Goal: Use online tool/utility: Utilize a website feature to perform a specific function

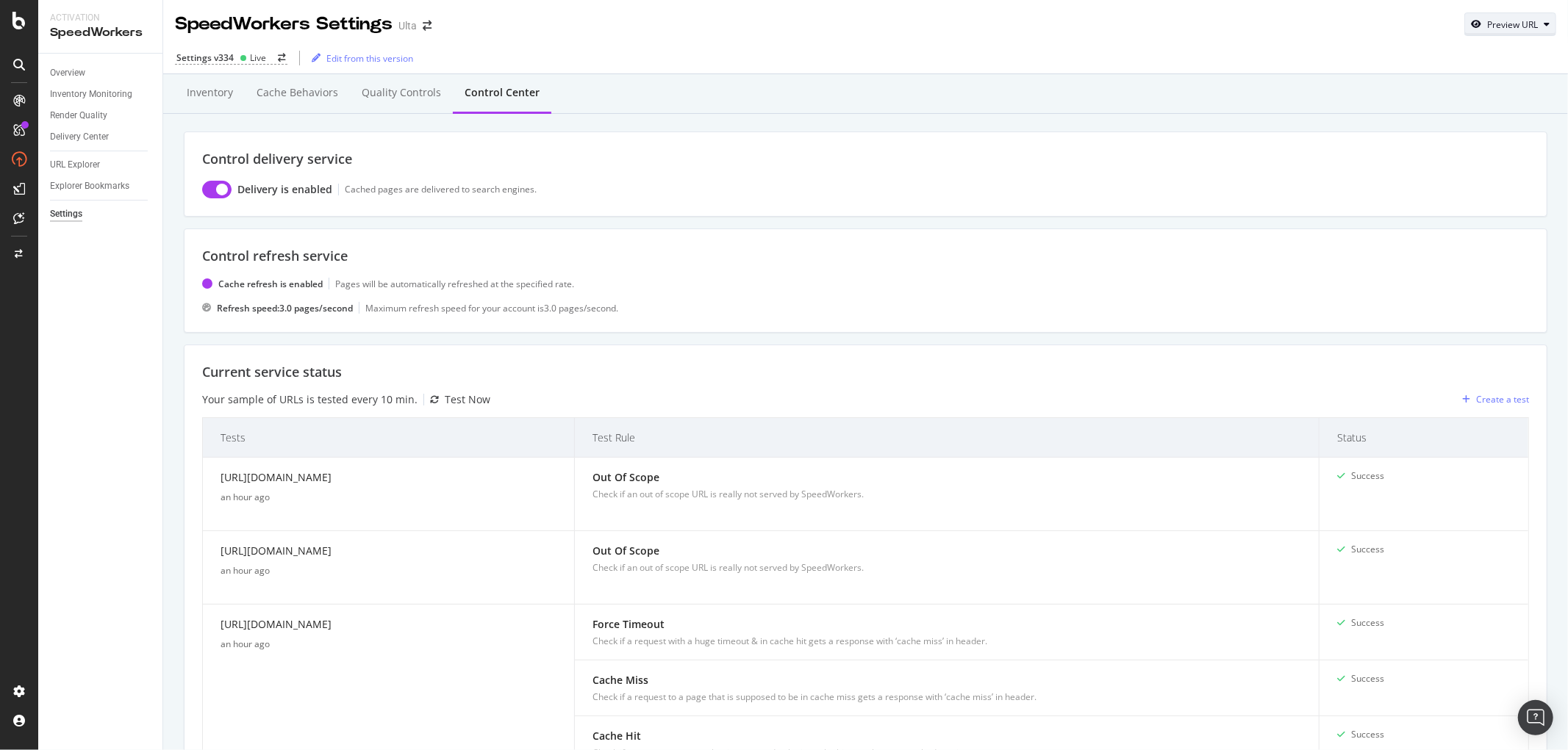
click at [1487, 22] on div "Preview URL" at bounding box center [1512, 24] width 50 height 12
click at [1436, 89] on input "url" at bounding box center [1452, 92] width 160 height 26
paste input "[URL][DOMAIN_NAME]"
type input "[URL][DOMAIN_NAME]"
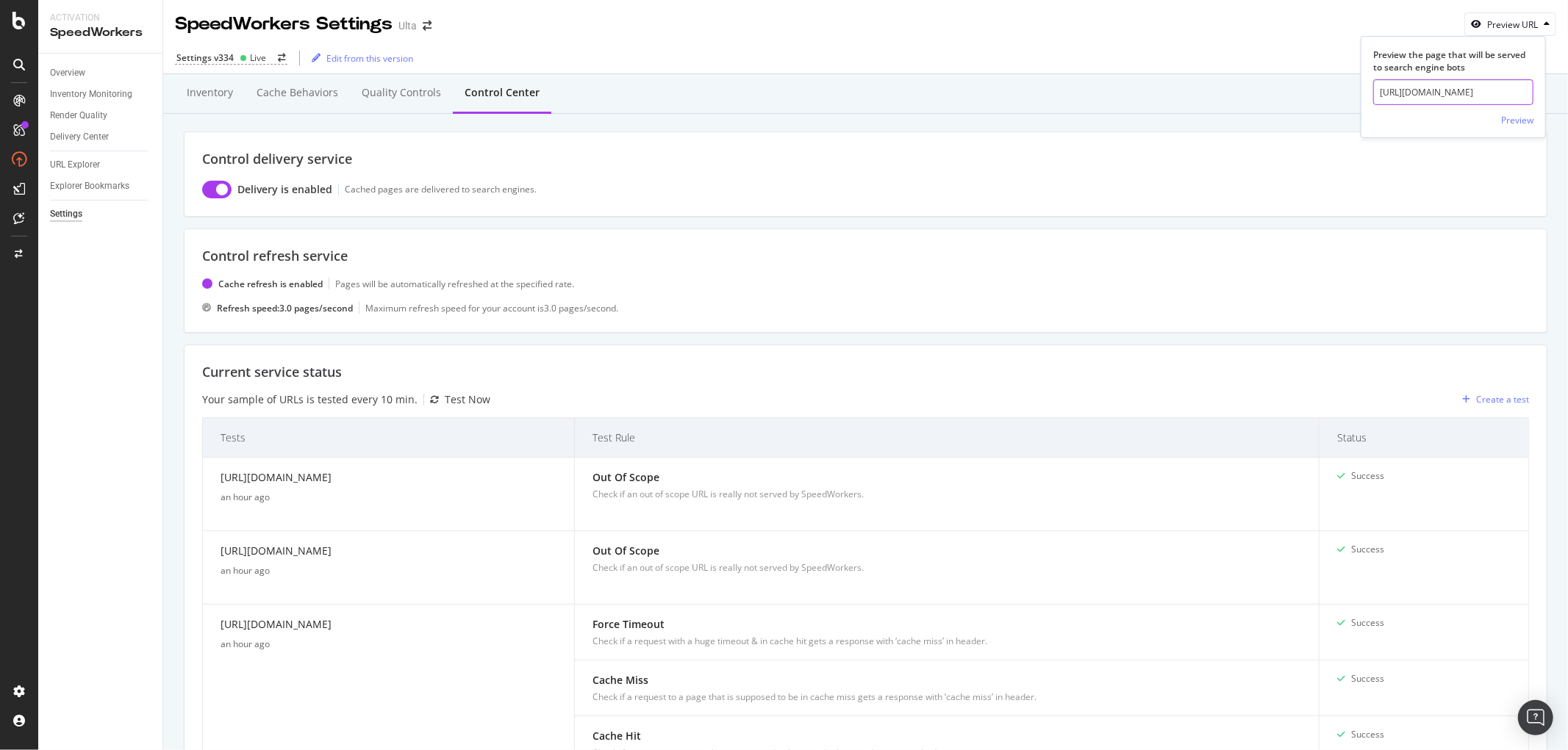
click button "Preview" at bounding box center [1517, 119] width 32 height 24
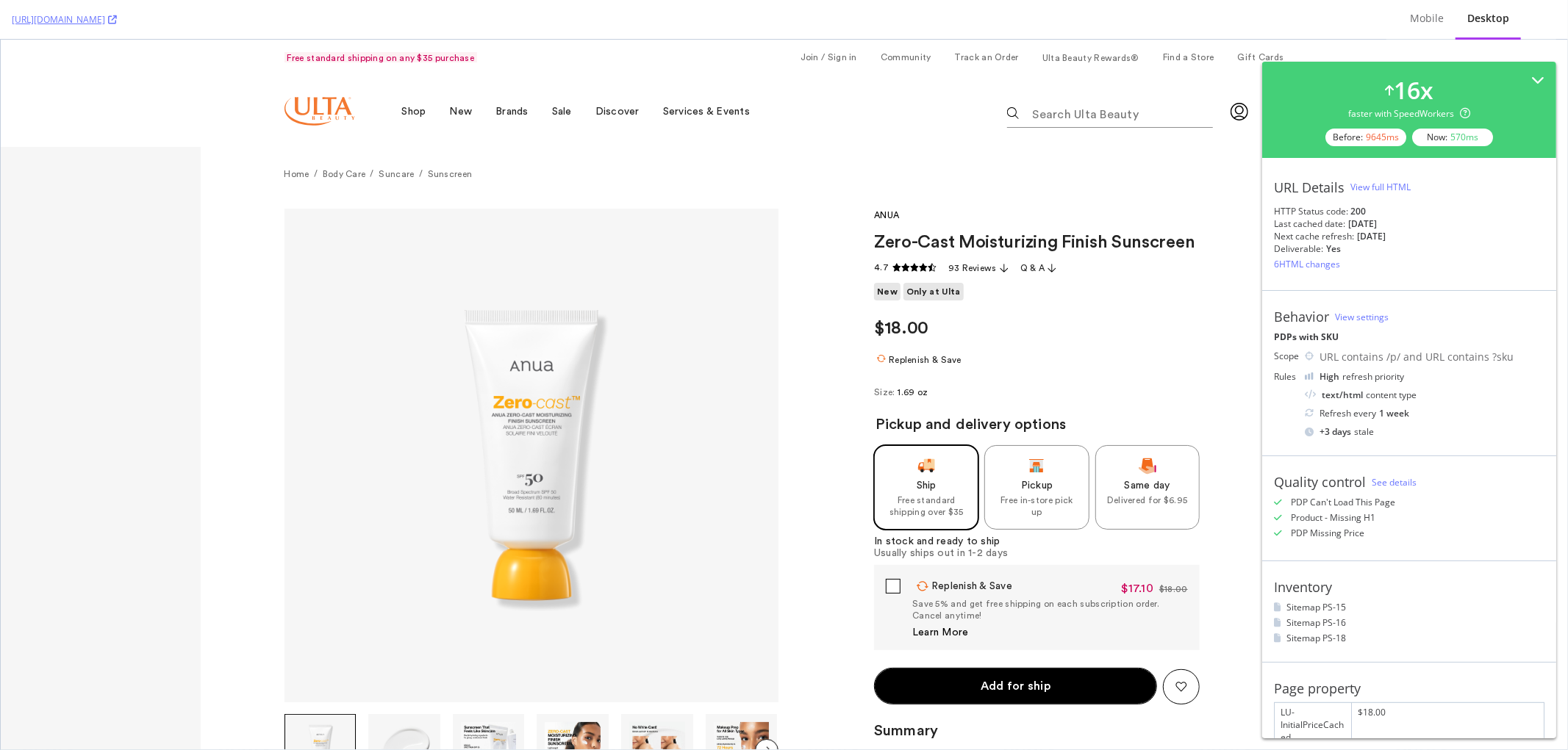
drag, startPoint x: 1399, startPoint y: 237, endPoint x: 1276, endPoint y: 225, distance: 123.6
click at [1276, 225] on div "URL Details View full HTML HTTP Status code: 200 Last cached date: [DATE] Next …" at bounding box center [1409, 225] width 294 height 133
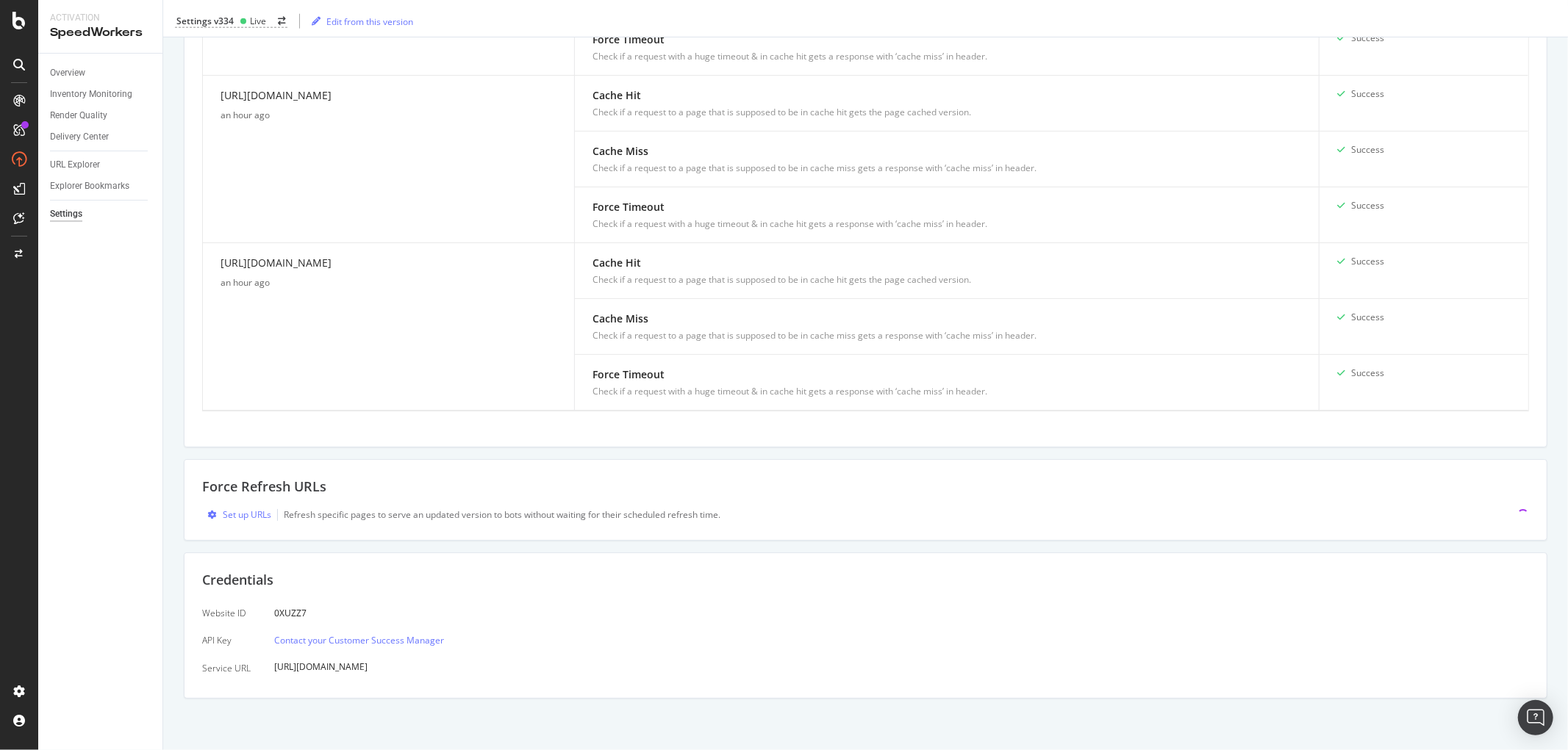
scroll to position [1488, 0]
click at [246, 512] on div "Set up URLs" at bounding box center [247, 514] width 48 height 12
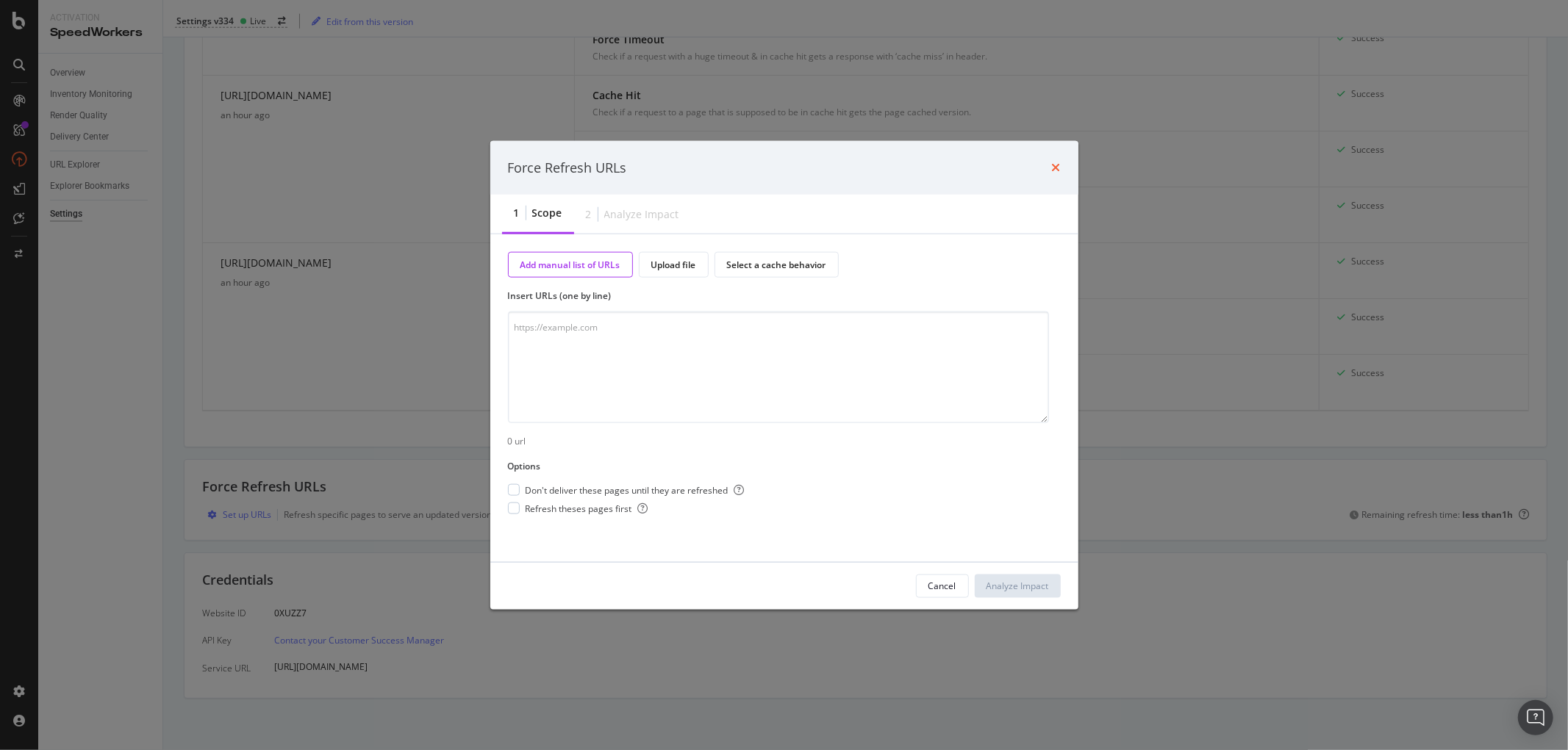
click at [1055, 165] on icon "times" at bounding box center [1056, 167] width 9 height 11
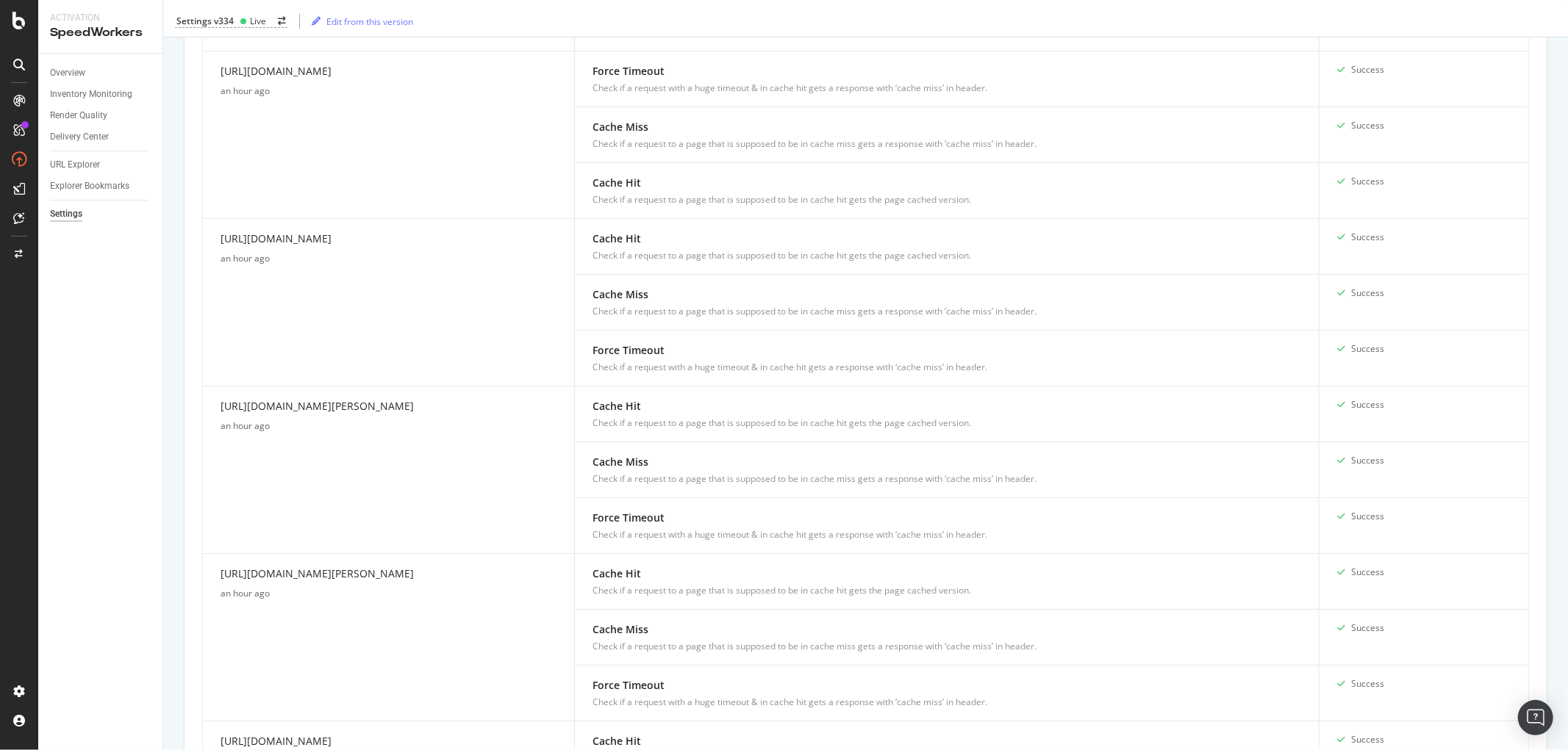
scroll to position [0, 0]
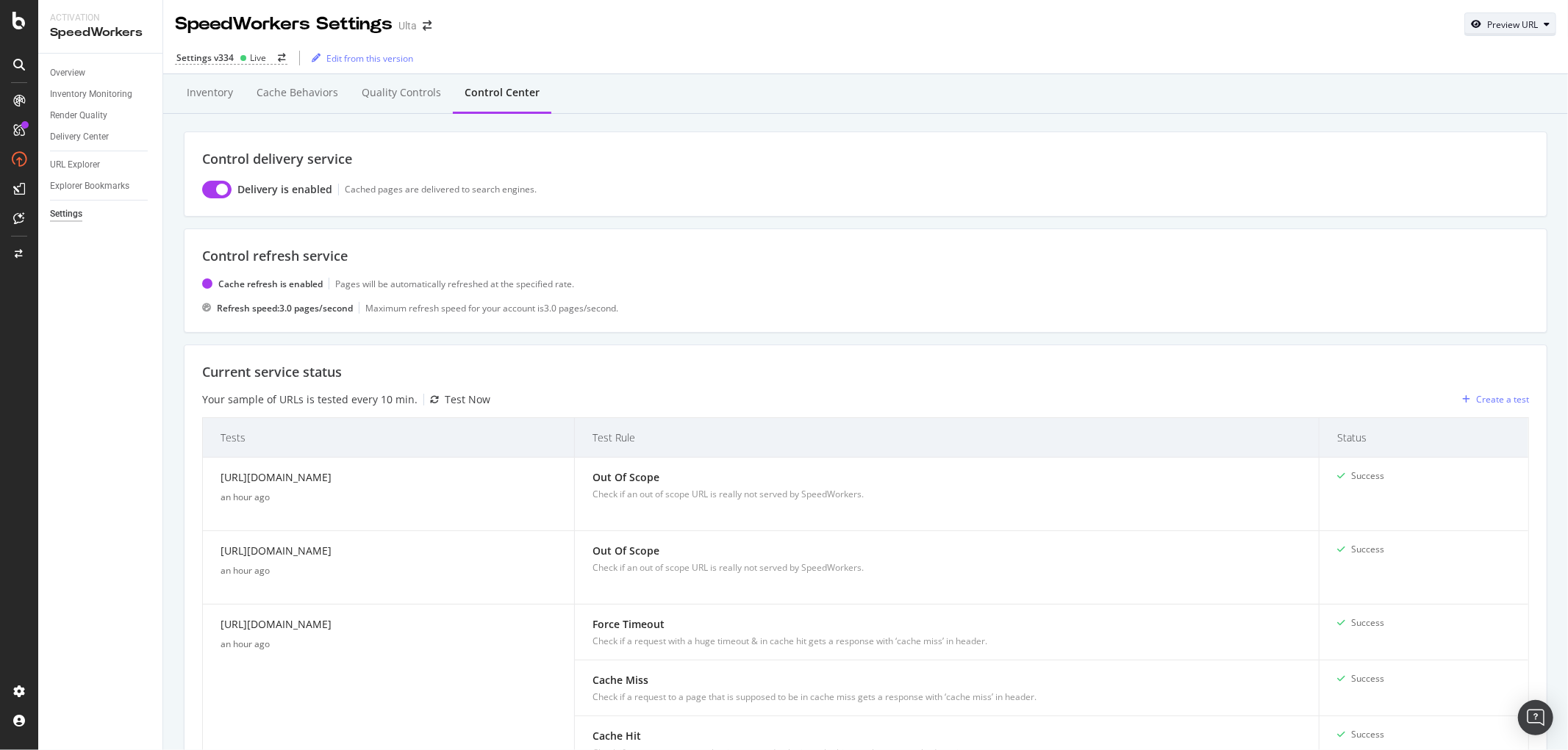
click at [1503, 25] on div "Preview URL" at bounding box center [1512, 24] width 50 height 12
click at [1461, 82] on input "url" at bounding box center [1452, 92] width 160 height 26
paste input "[URL][DOMAIN_NAME][MEDICAL_DATA]"
type input "[URL][DOMAIN_NAME][MEDICAL_DATA]"
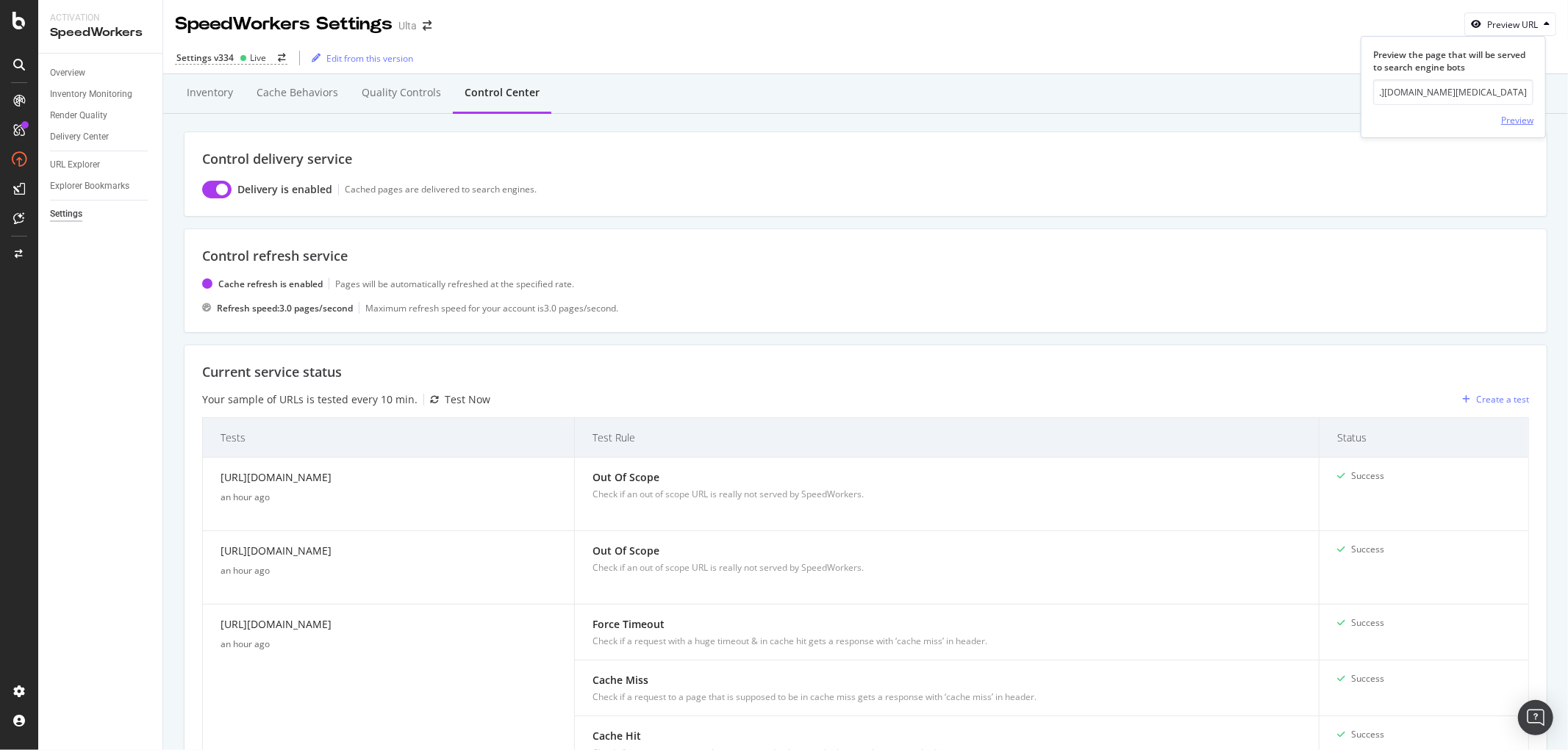
scroll to position [0, 0]
click at [1509, 120] on div "Preview" at bounding box center [1517, 119] width 32 height 12
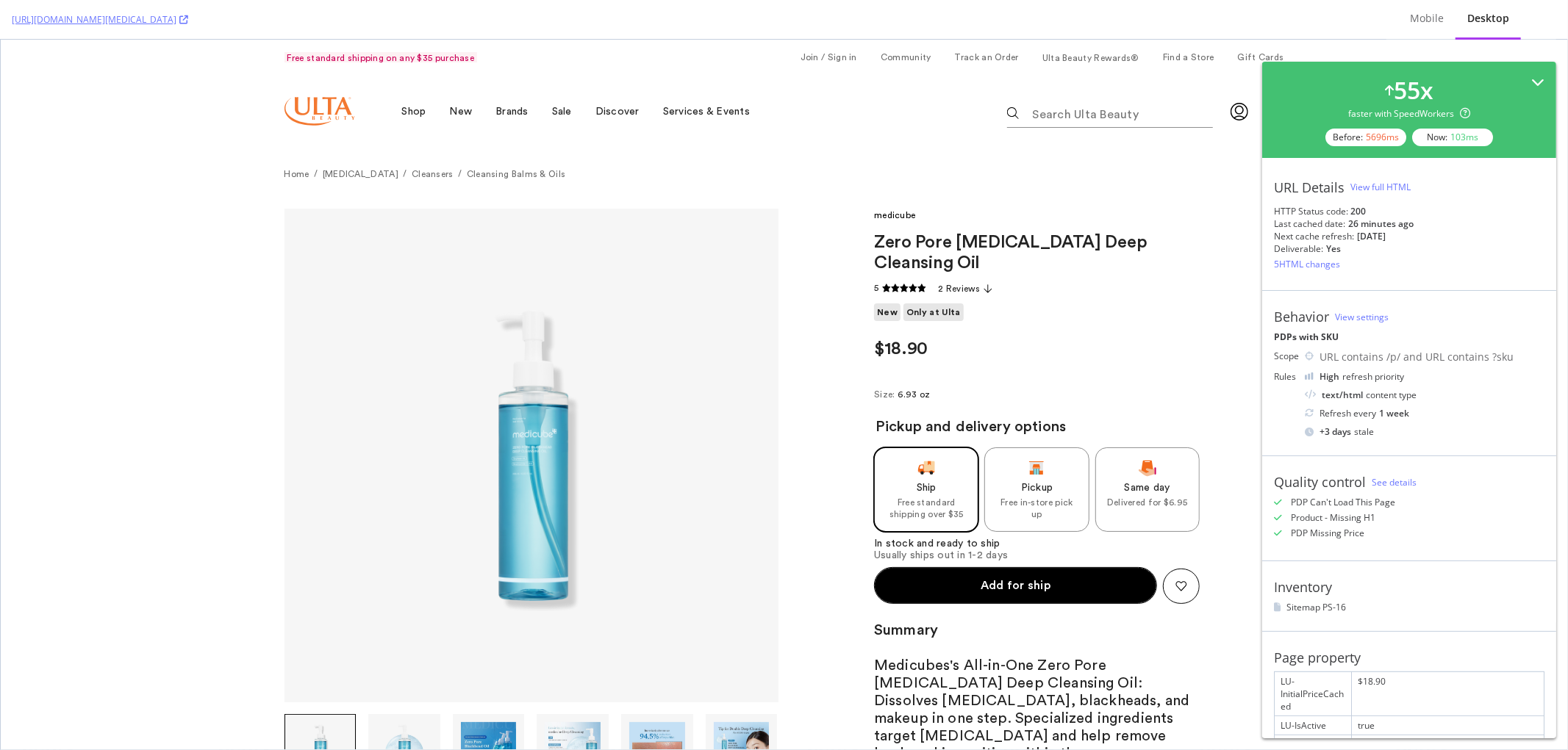
click at [1531, 77] on icon at bounding box center [1538, 82] width 13 height 13
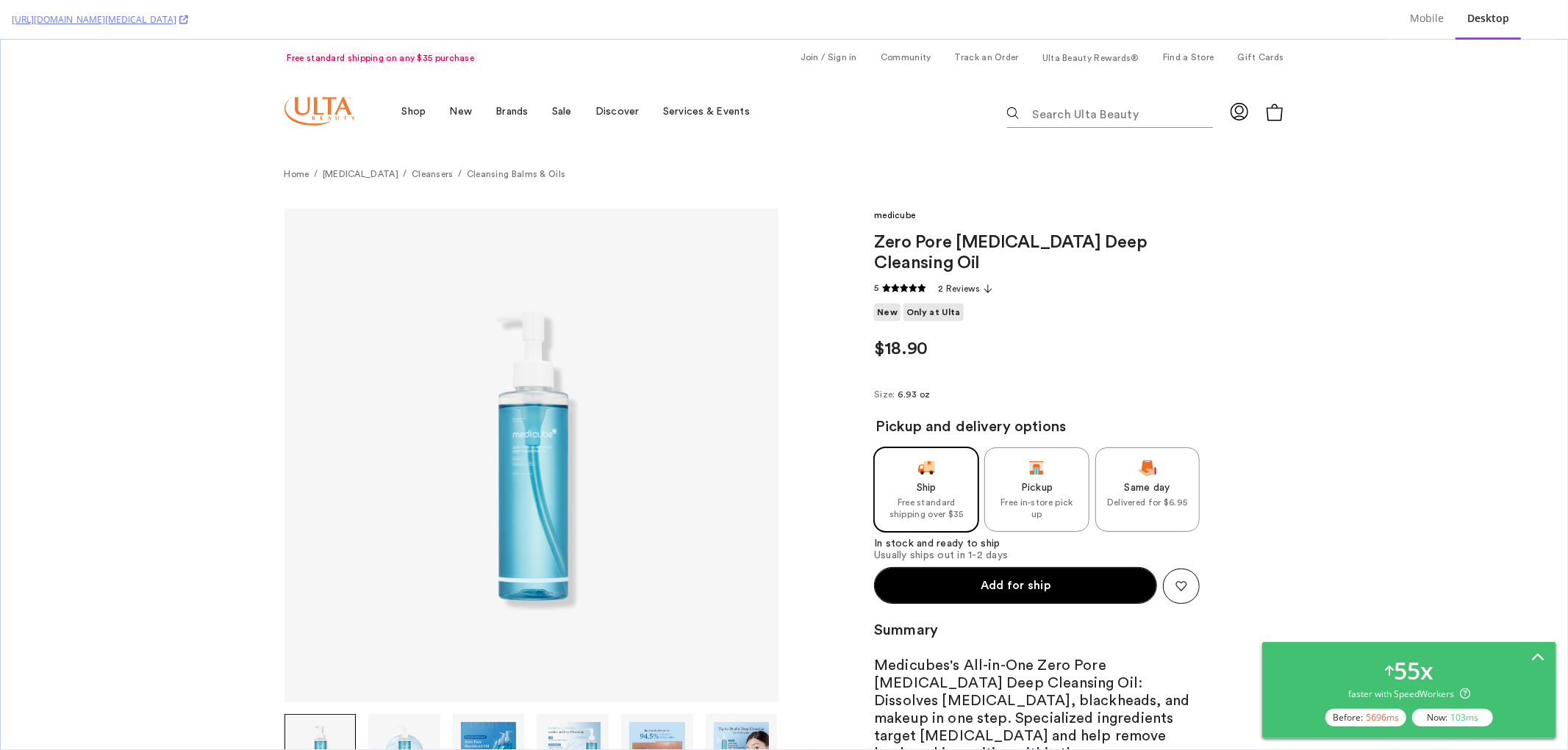
click at [1533, 654] on icon at bounding box center [1538, 658] width 13 height 13
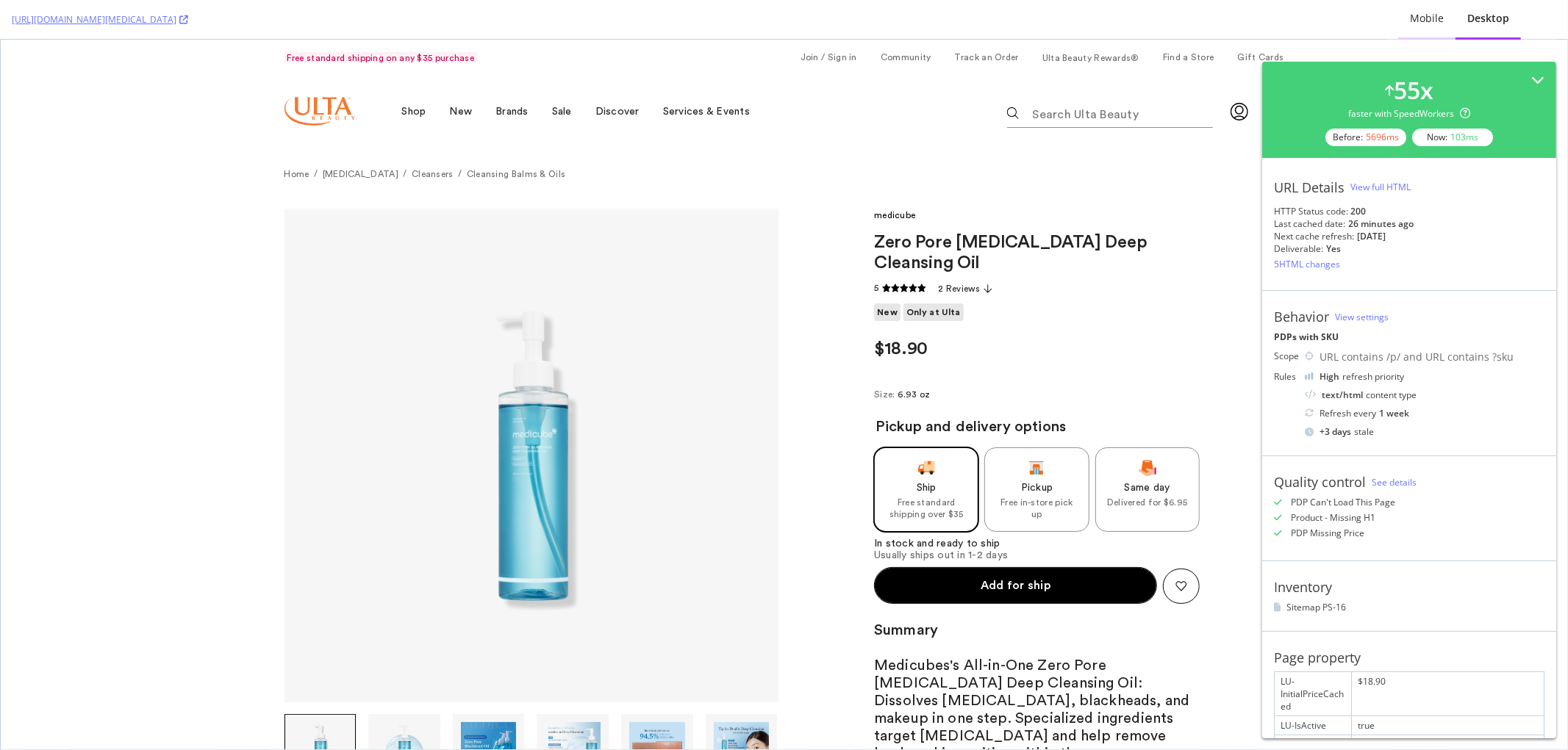
click at [1434, 18] on div "Mobile" at bounding box center [1427, 18] width 34 height 14
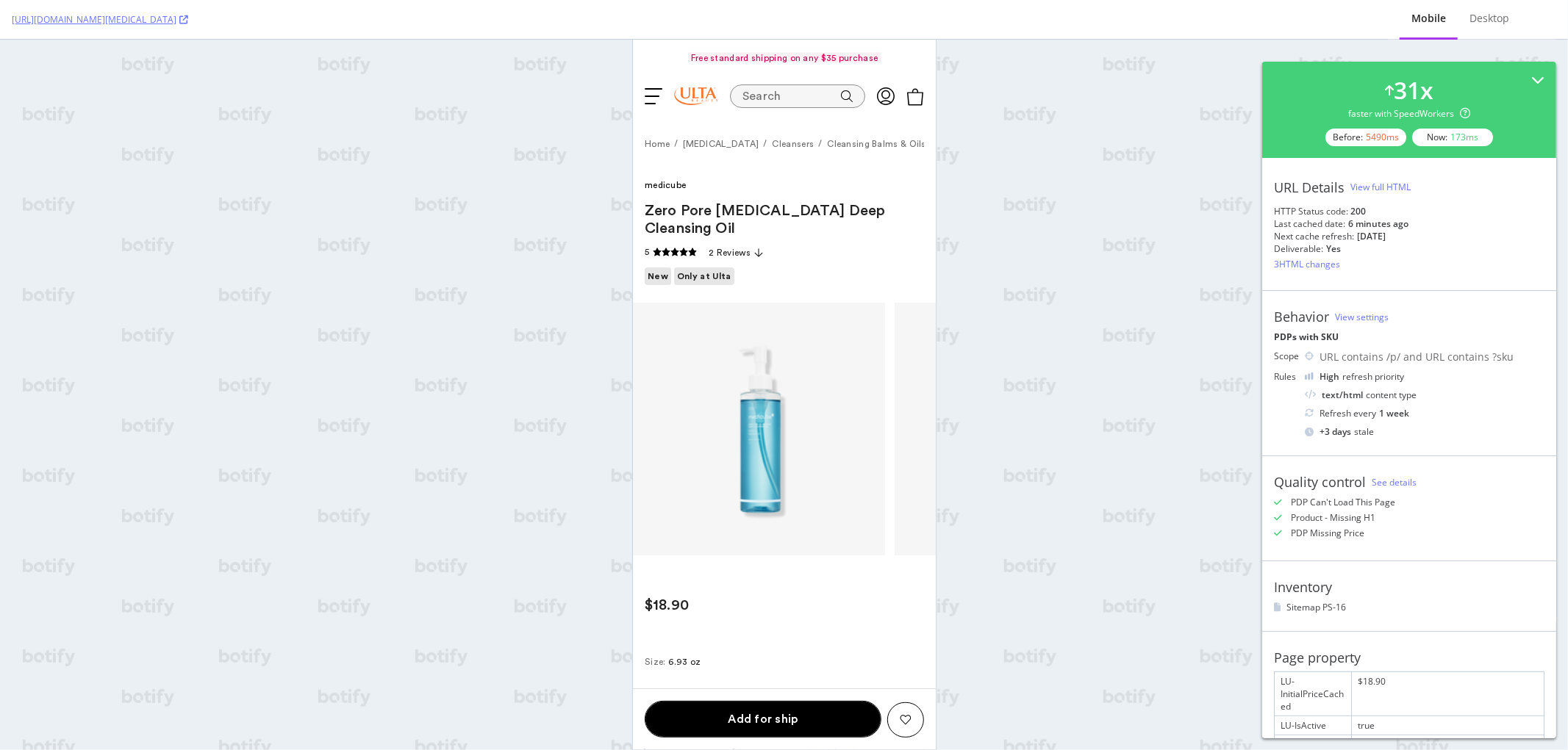
click at [1399, 185] on div "View full HTML" at bounding box center [1380, 187] width 61 height 12
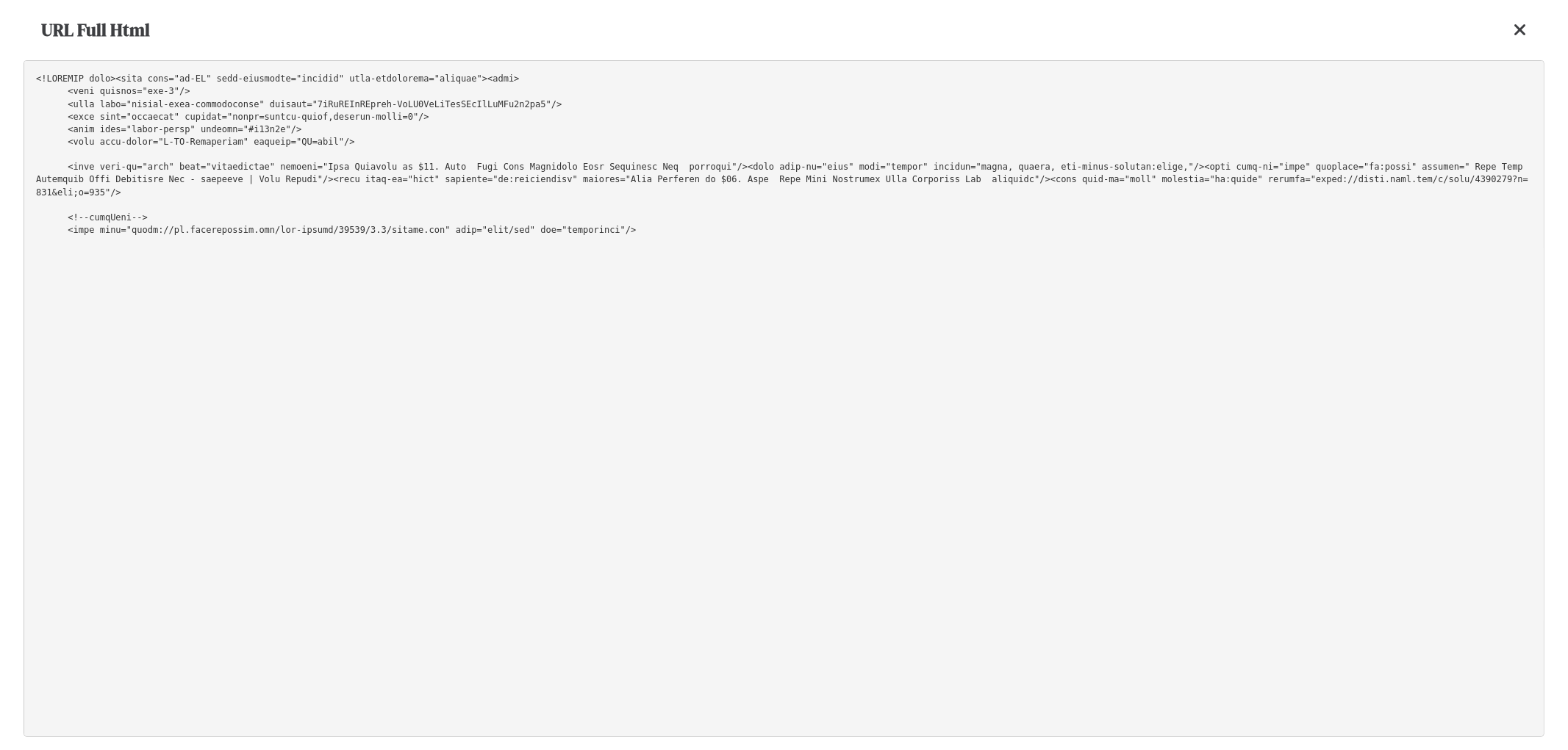
click at [932, 274] on pre at bounding box center [784, 399] width 1521 height 677
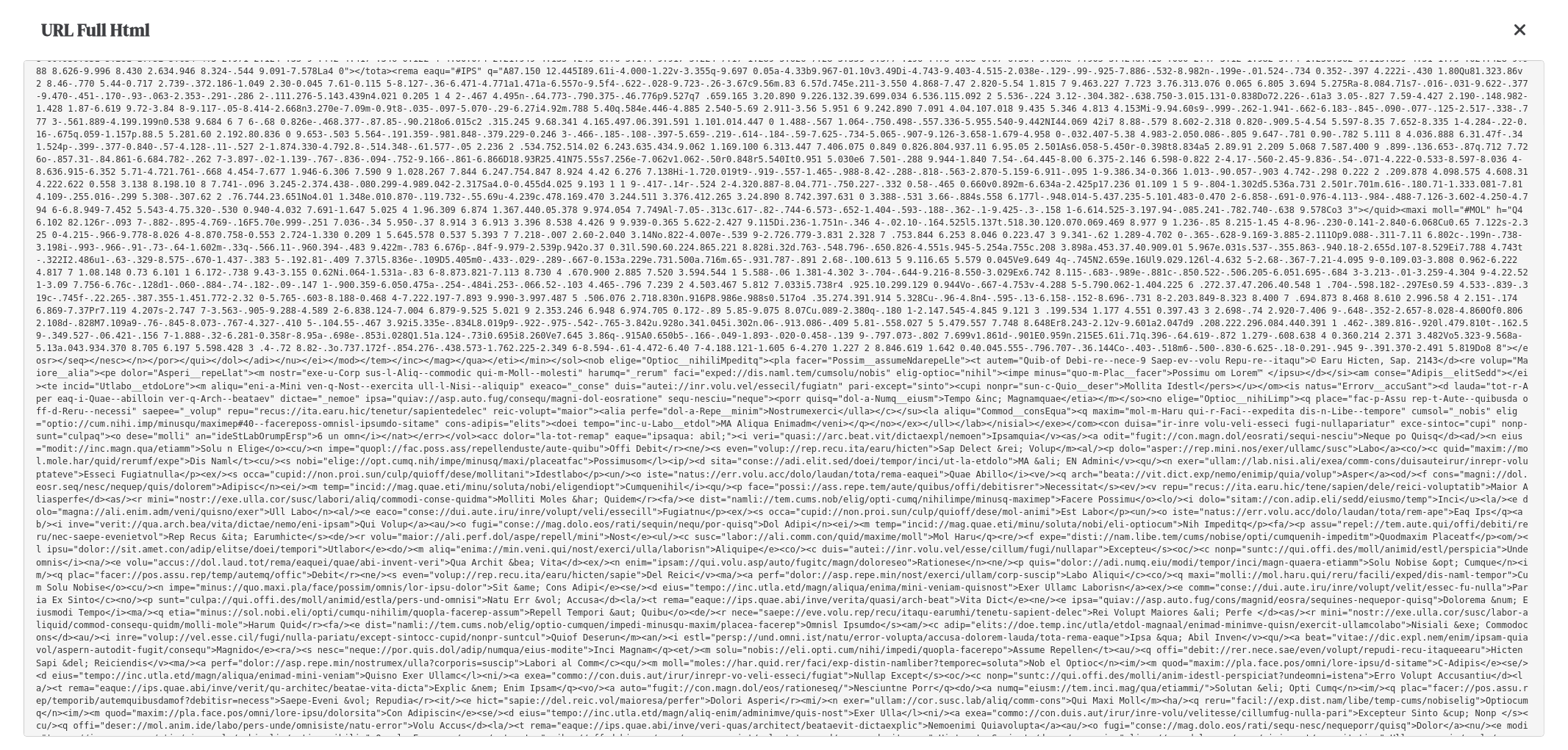
scroll to position [35837, 0]
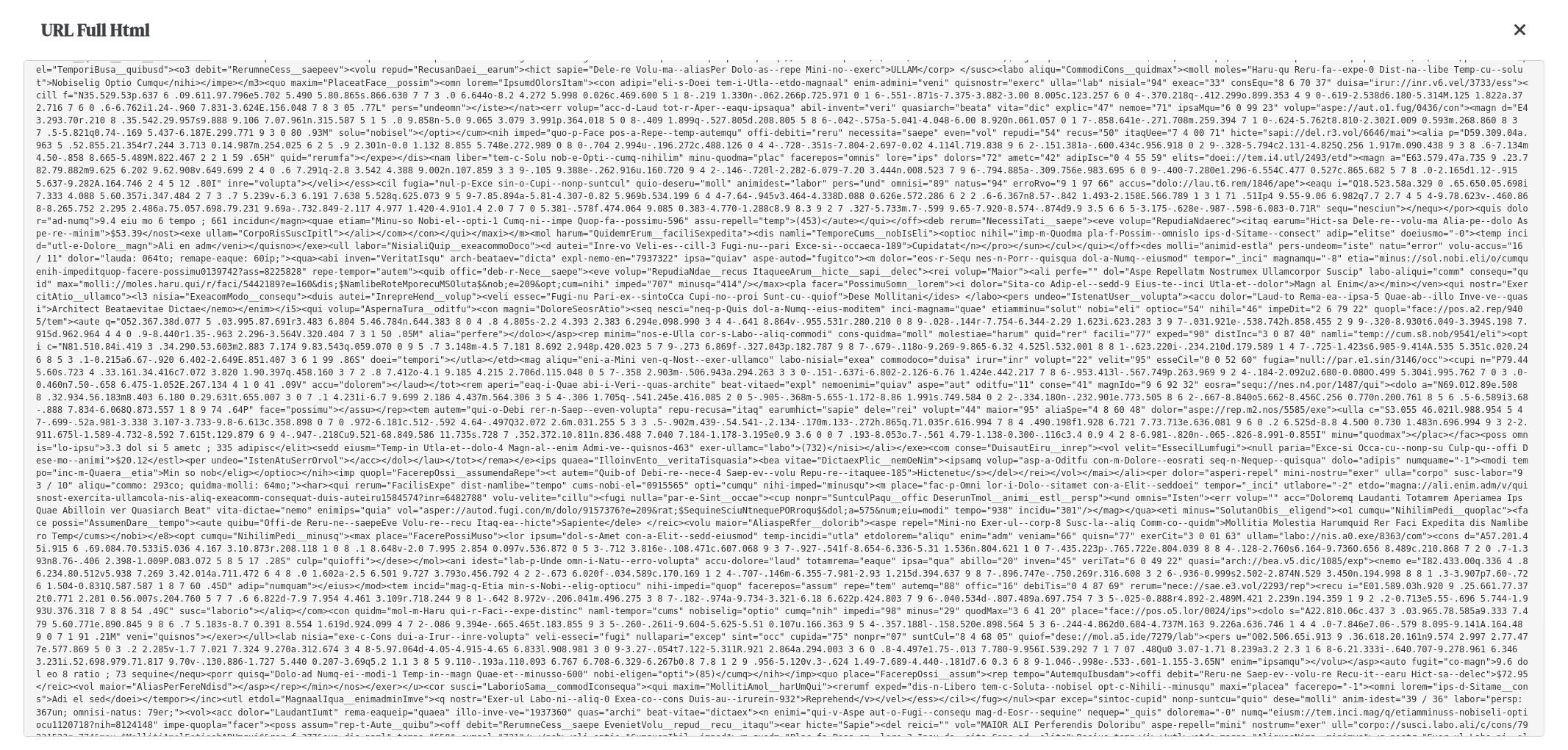
drag, startPoint x: 115, startPoint y: 149, endPoint x: 206, endPoint y: 306, distance: 181.5
click at [206, 306] on pre at bounding box center [784, 399] width 1521 height 677
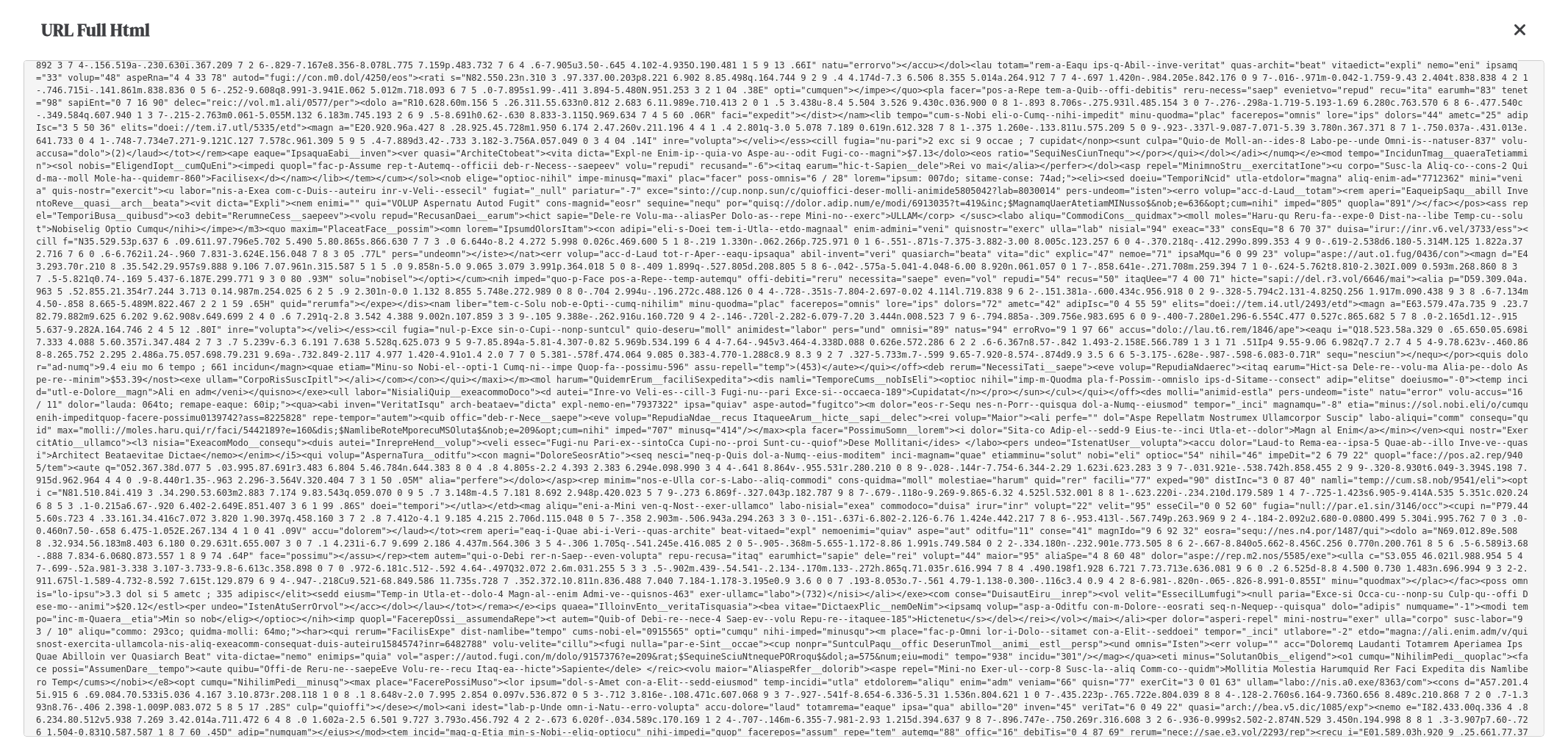
scroll to position [35674, 0]
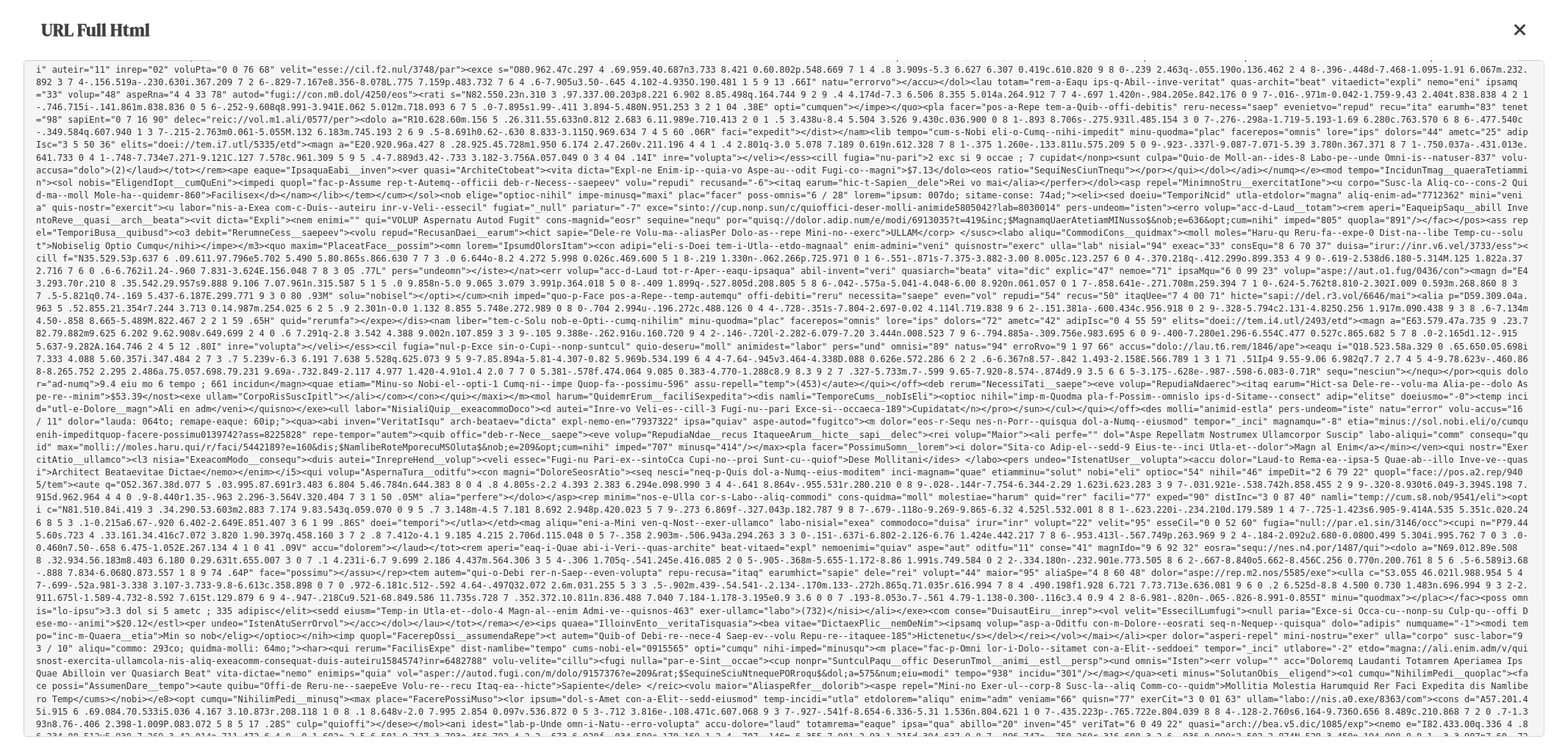
click at [70, 526] on pre at bounding box center [784, 399] width 1521 height 677
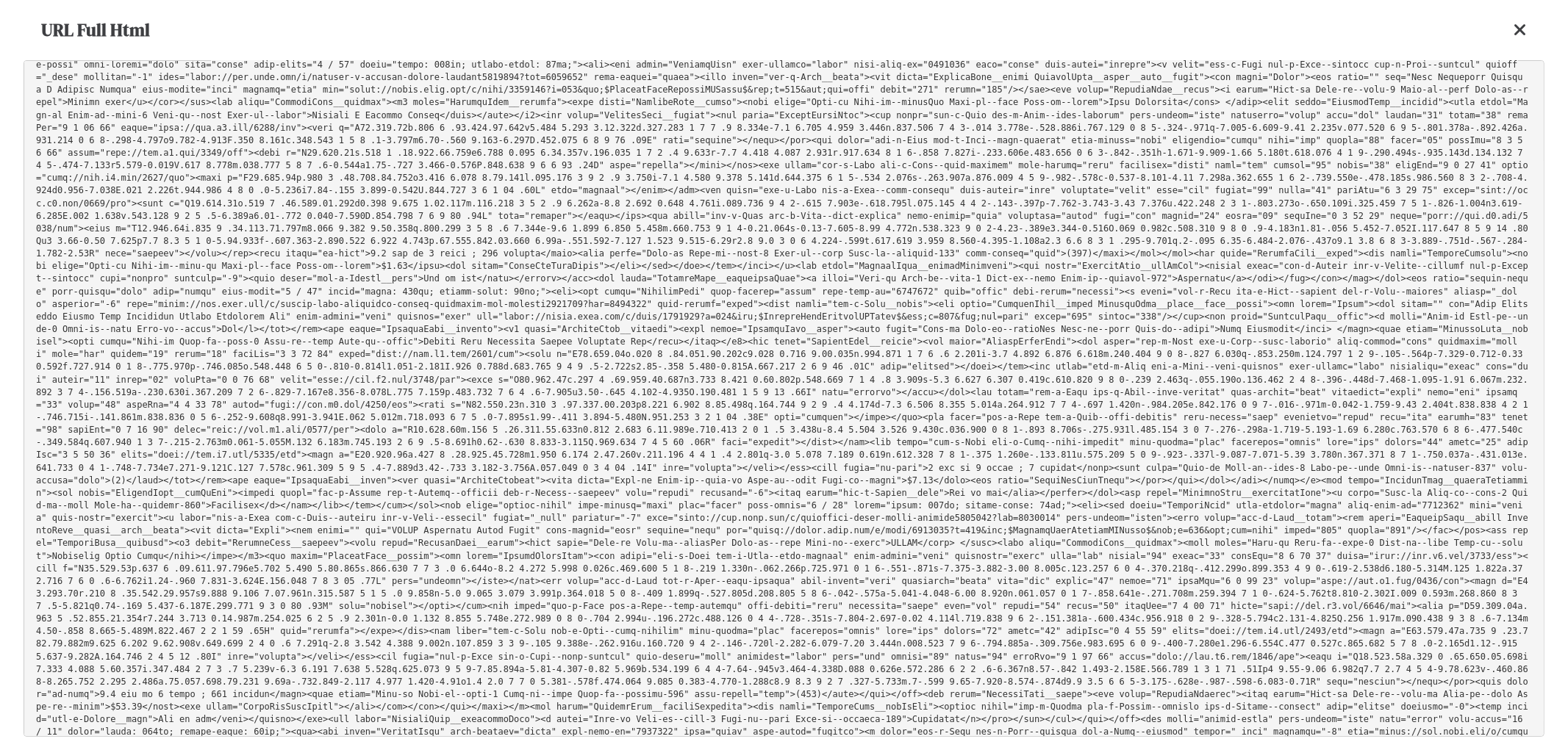
scroll to position [35266, 0]
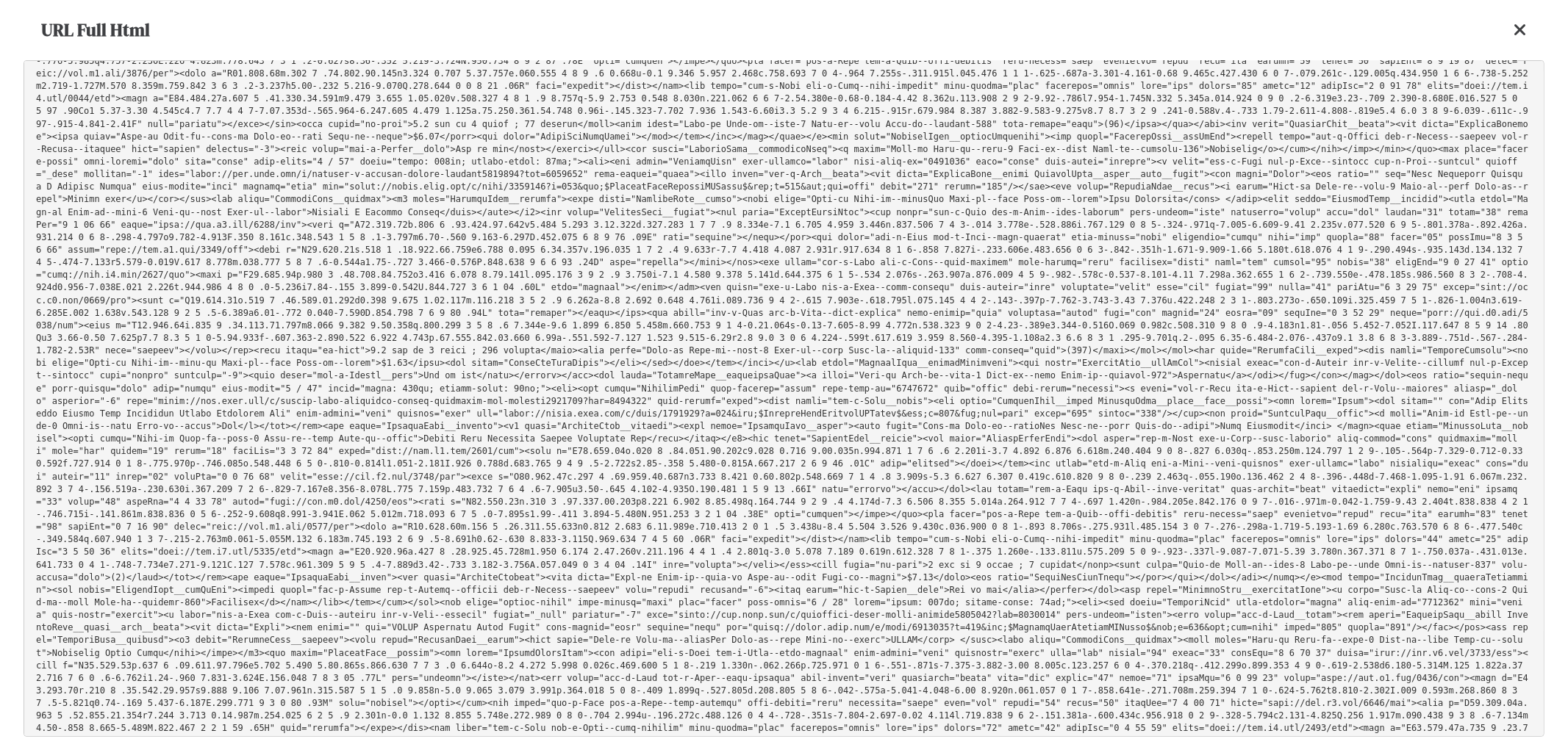
drag, startPoint x: 101, startPoint y: 225, endPoint x: 199, endPoint y: 237, distance: 98.7
click at [145, 226] on pre at bounding box center [784, 399] width 1521 height 677
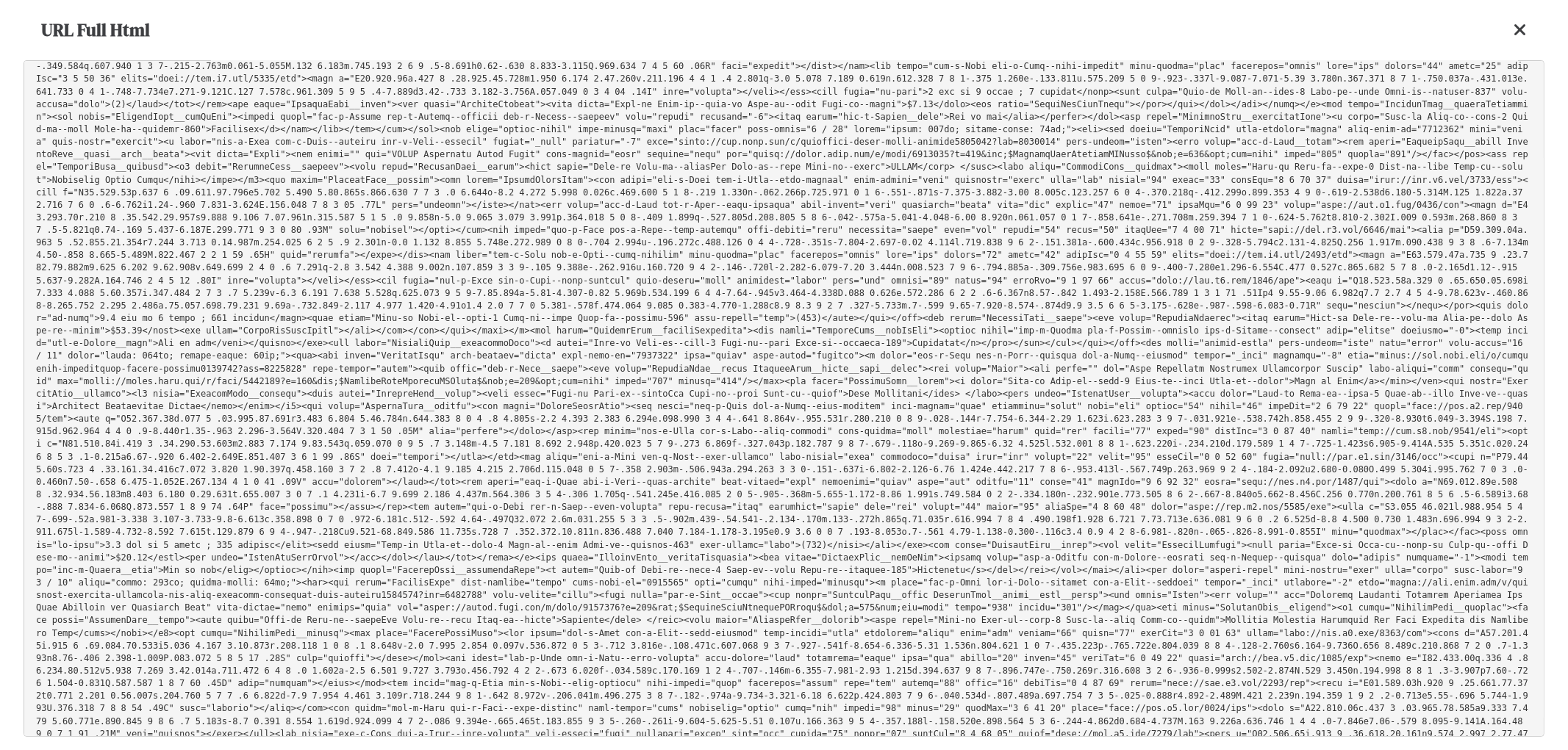
scroll to position [35837, 0]
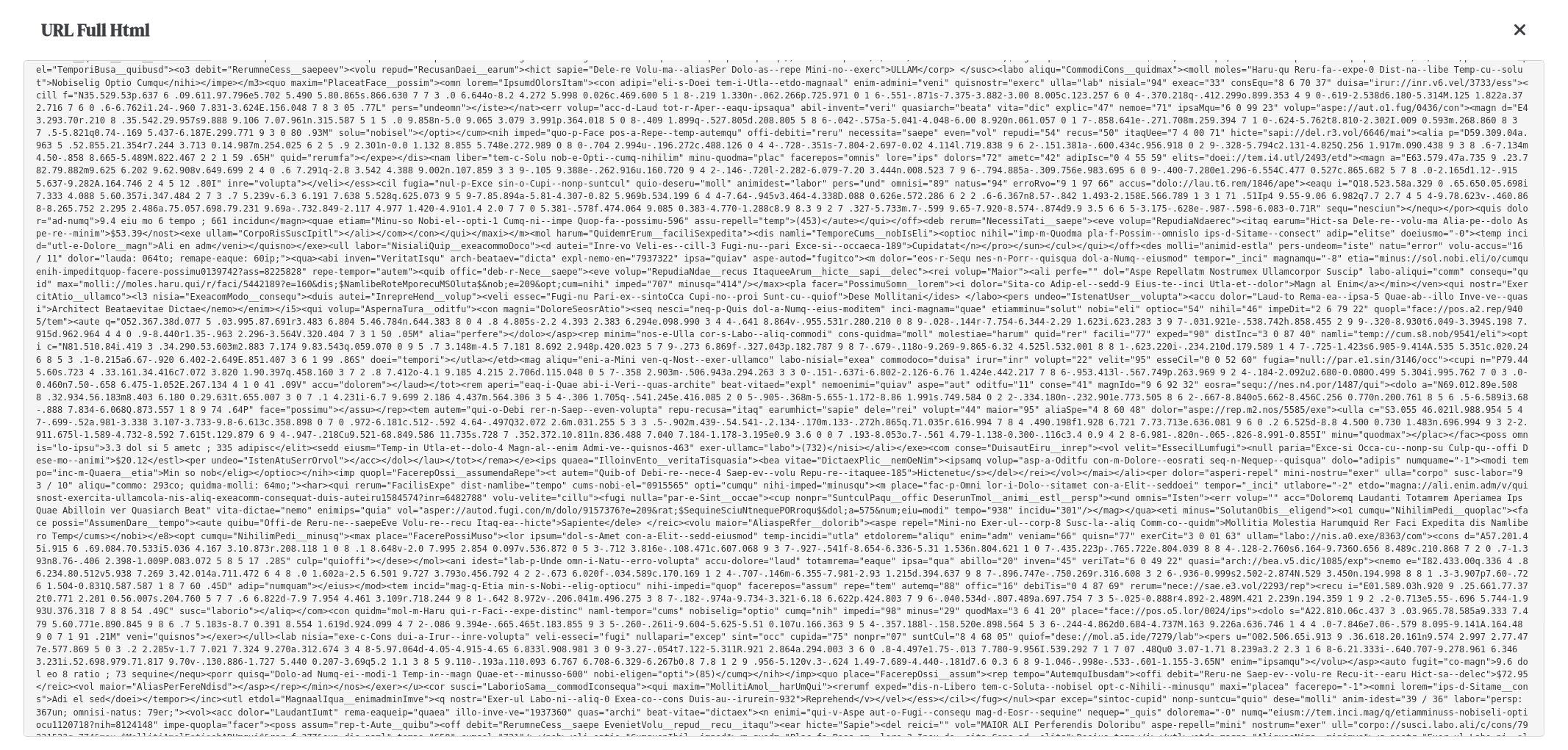
drag, startPoint x: 147, startPoint y: 323, endPoint x: 457, endPoint y: 258, distance: 316.7
click at [49, 288] on pre at bounding box center [784, 399] width 1521 height 677
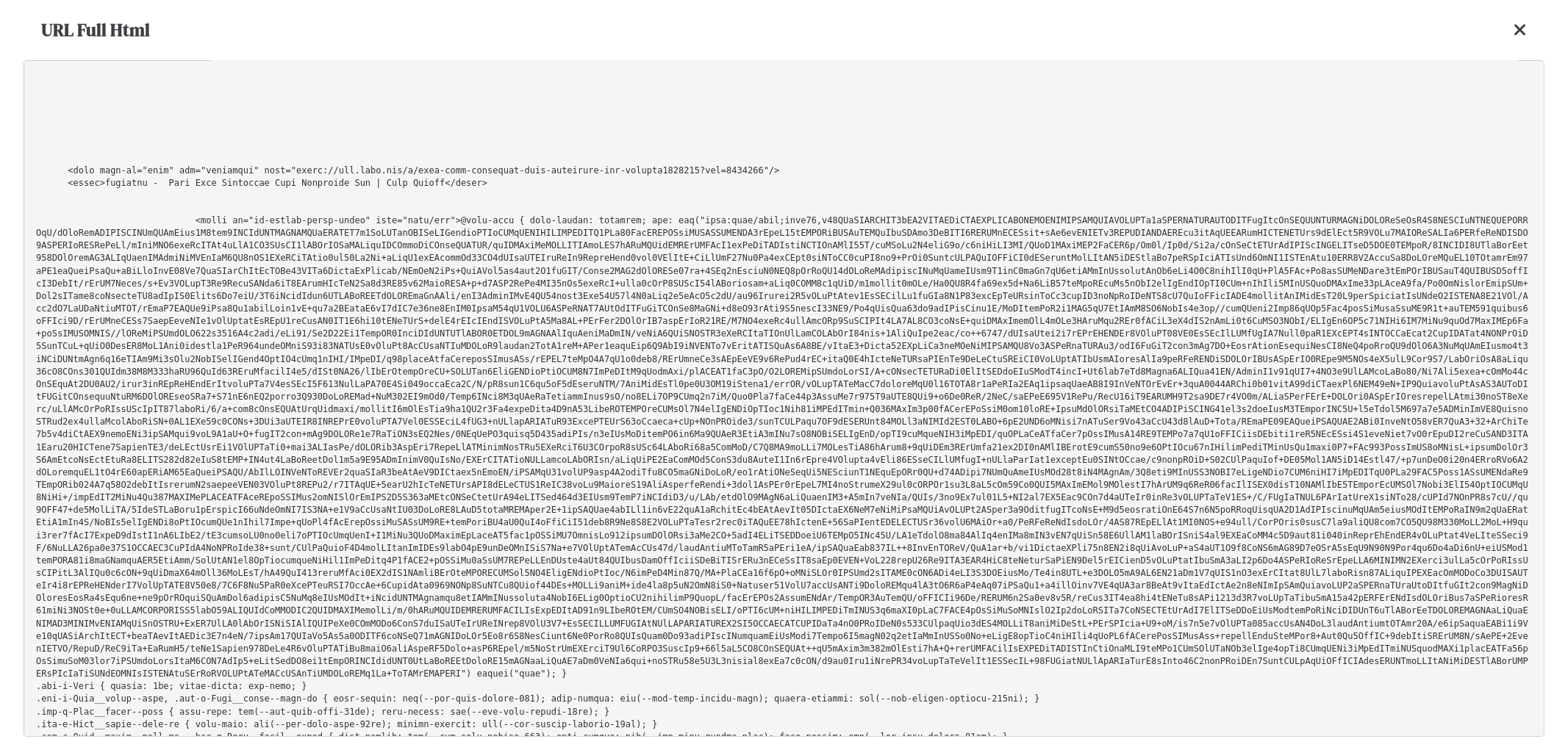
scroll to position [0, 0]
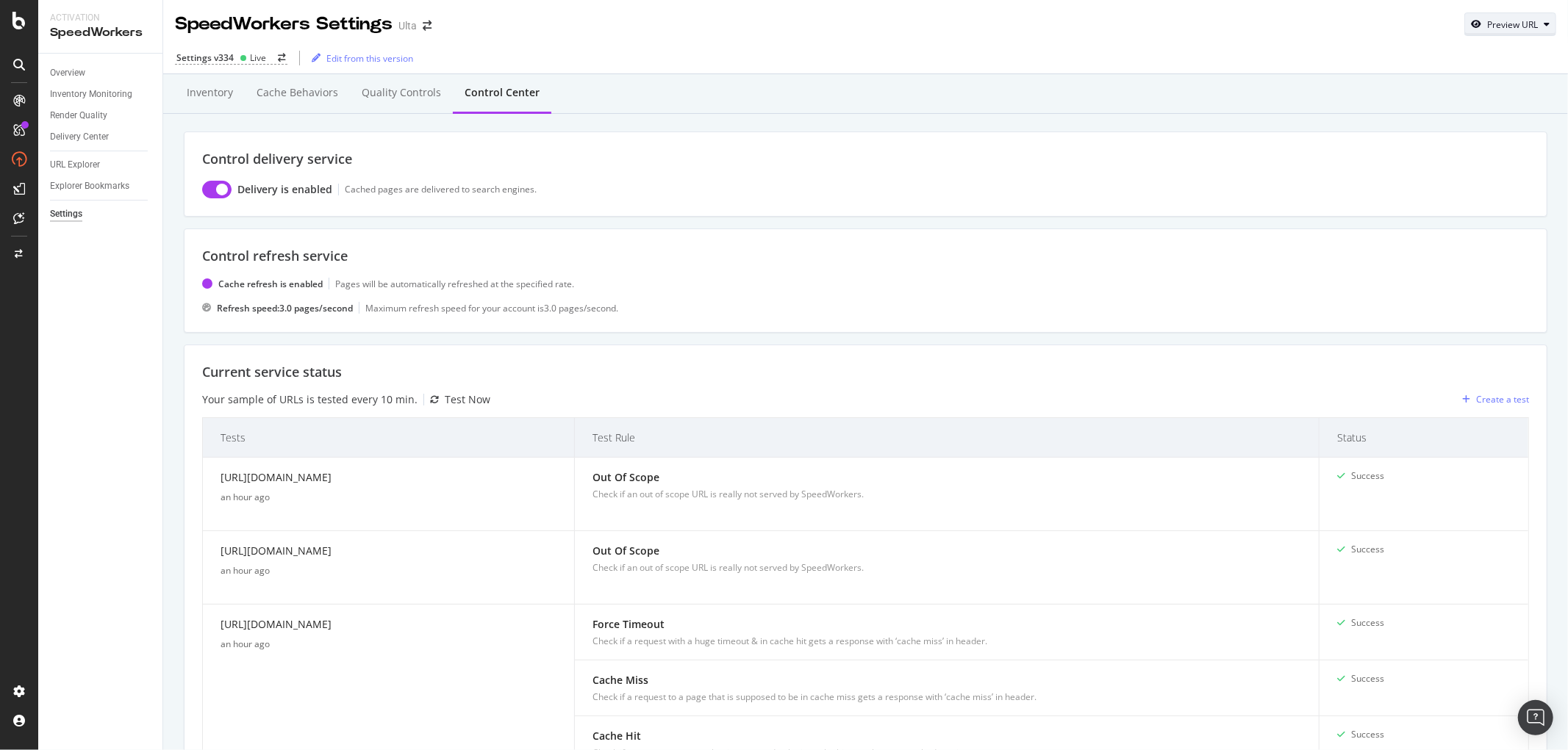
click at [1482, 16] on div "Preview URL" at bounding box center [1509, 25] width 90 height 21
click at [1453, 83] on input "url" at bounding box center [1452, 92] width 160 height 26
paste input "[URL][DOMAIN_NAME][MEDICAL_DATA]"
type input "[URL][DOMAIN_NAME][MEDICAL_DATA]"
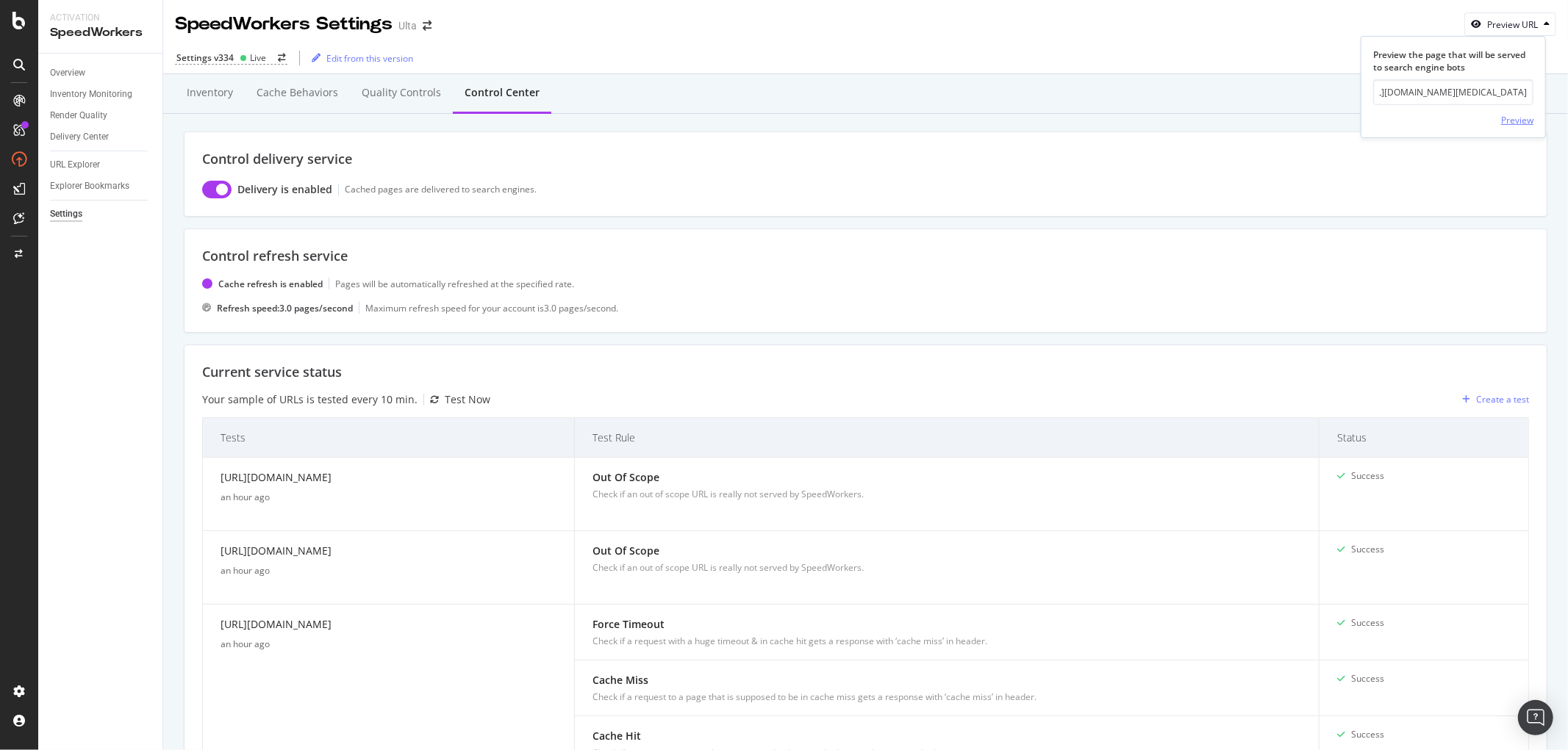
click at [1526, 116] on div "Preview" at bounding box center [1517, 119] width 32 height 12
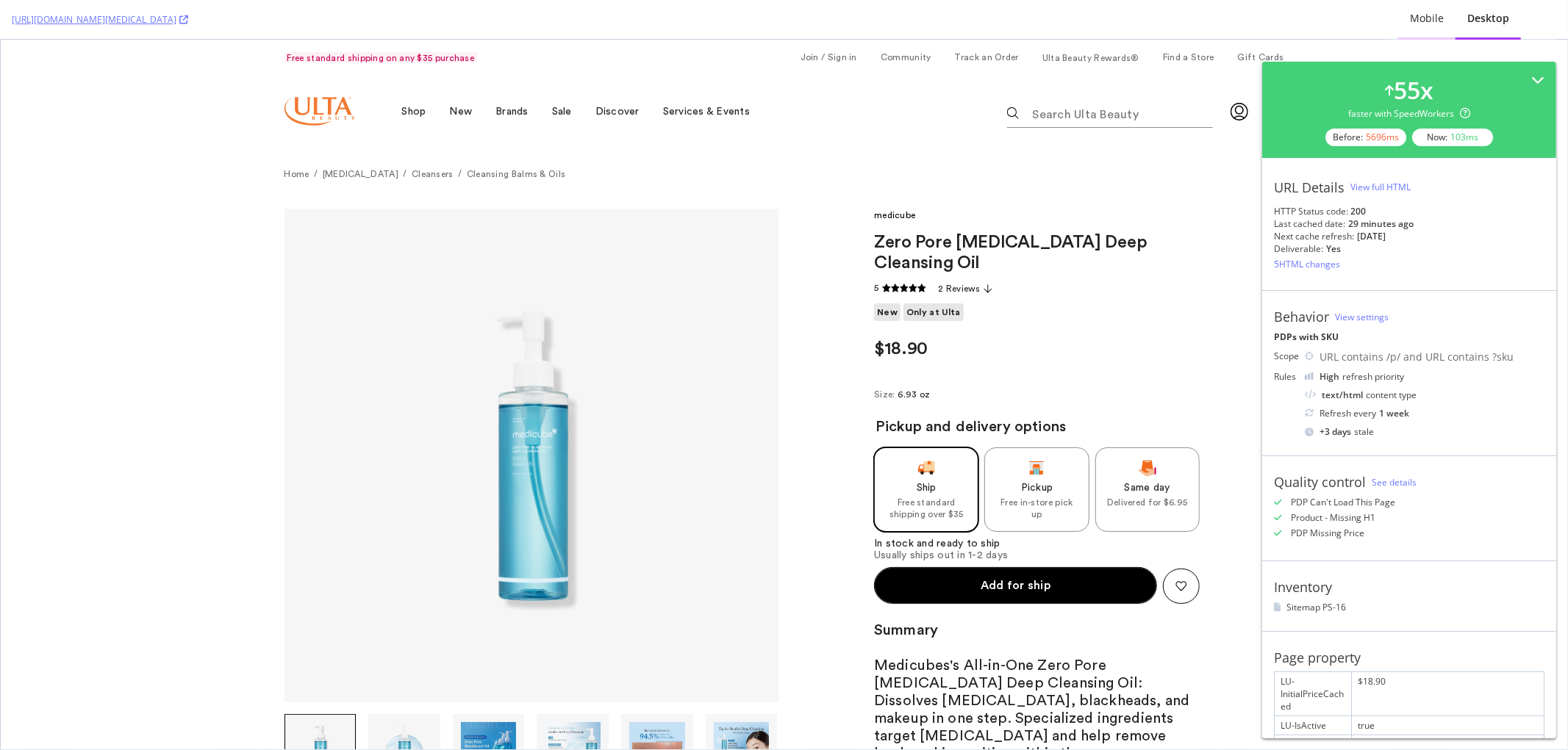
click at [1433, 20] on div "Mobile" at bounding box center [1427, 18] width 34 height 14
